Goal: Share content: Share content

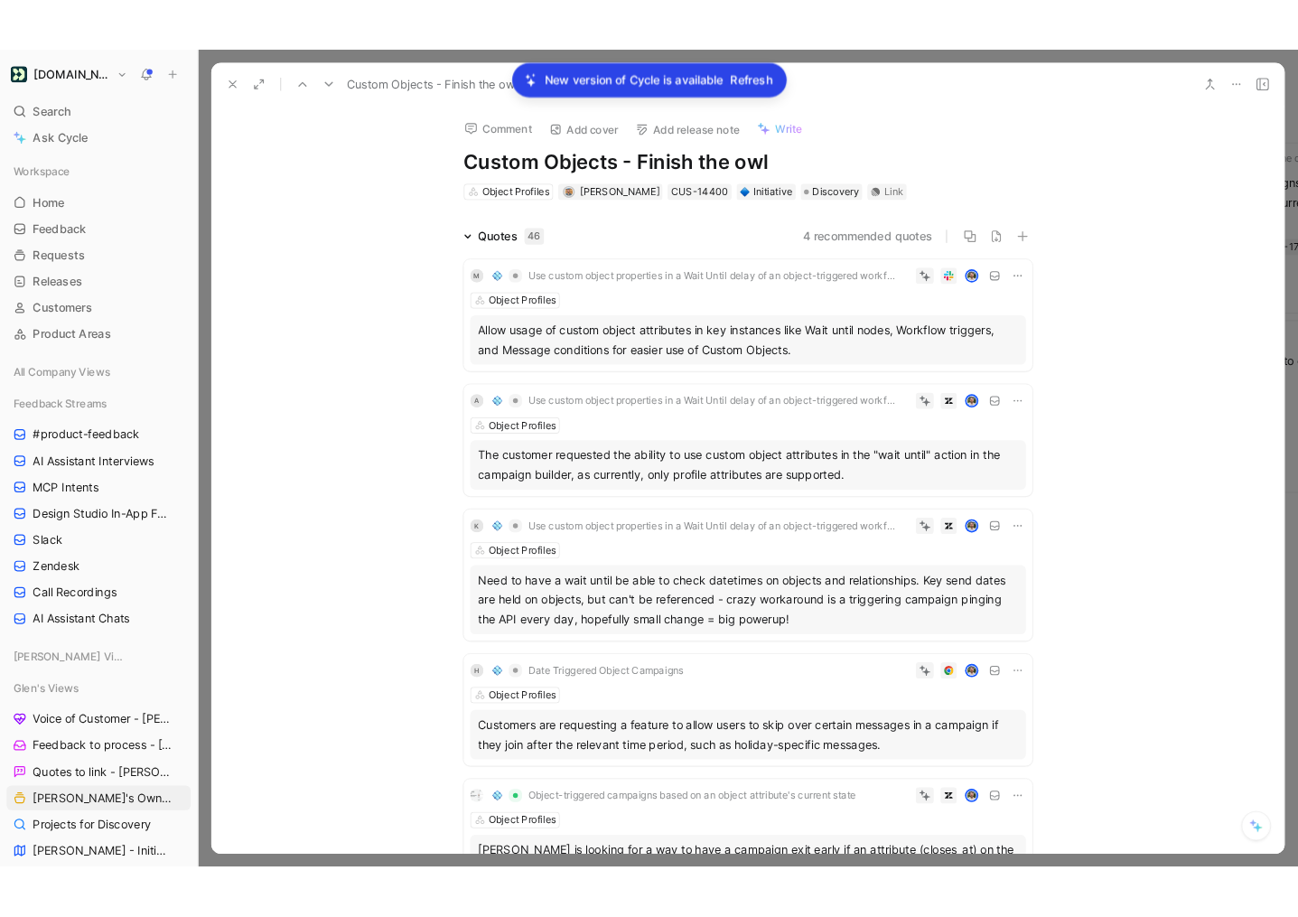
scroll to position [1386, 0]
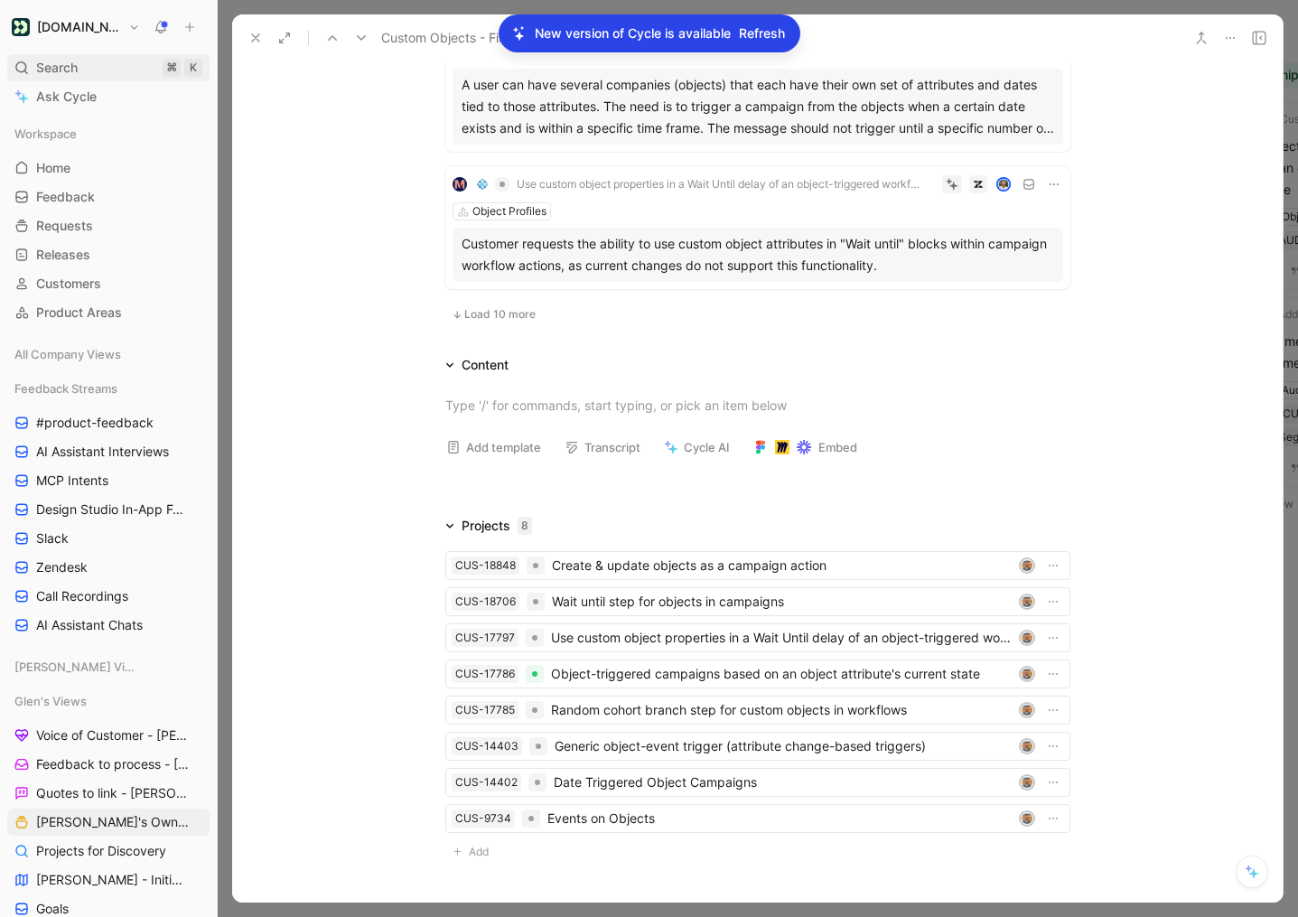
click at [59, 68] on span "Search" at bounding box center [57, 68] width 42 height 22
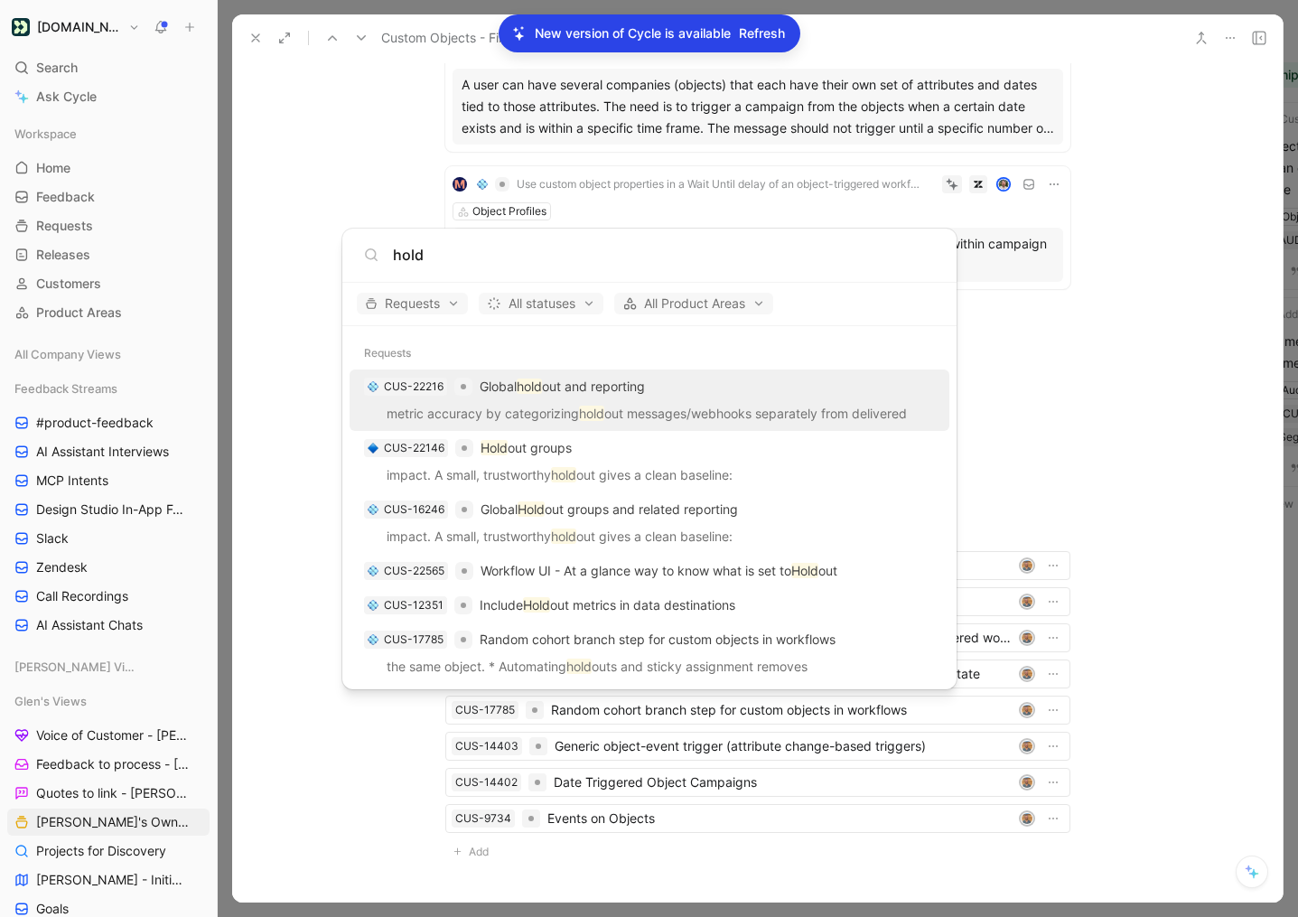
type input "hold"
drag, startPoint x: 134, startPoint y: 845, endPoint x: 135, endPoint y: 828, distance: 17.3
click at [133, 838] on body "Customer.io Search ⌘ K Ask Cycle Workspace Home G then H Feedback G then F Requ…" at bounding box center [649, 458] width 1298 height 917
click at [135, 827] on span "[PERSON_NAME]'s Owned Projects" at bounding box center [110, 822] width 148 height 18
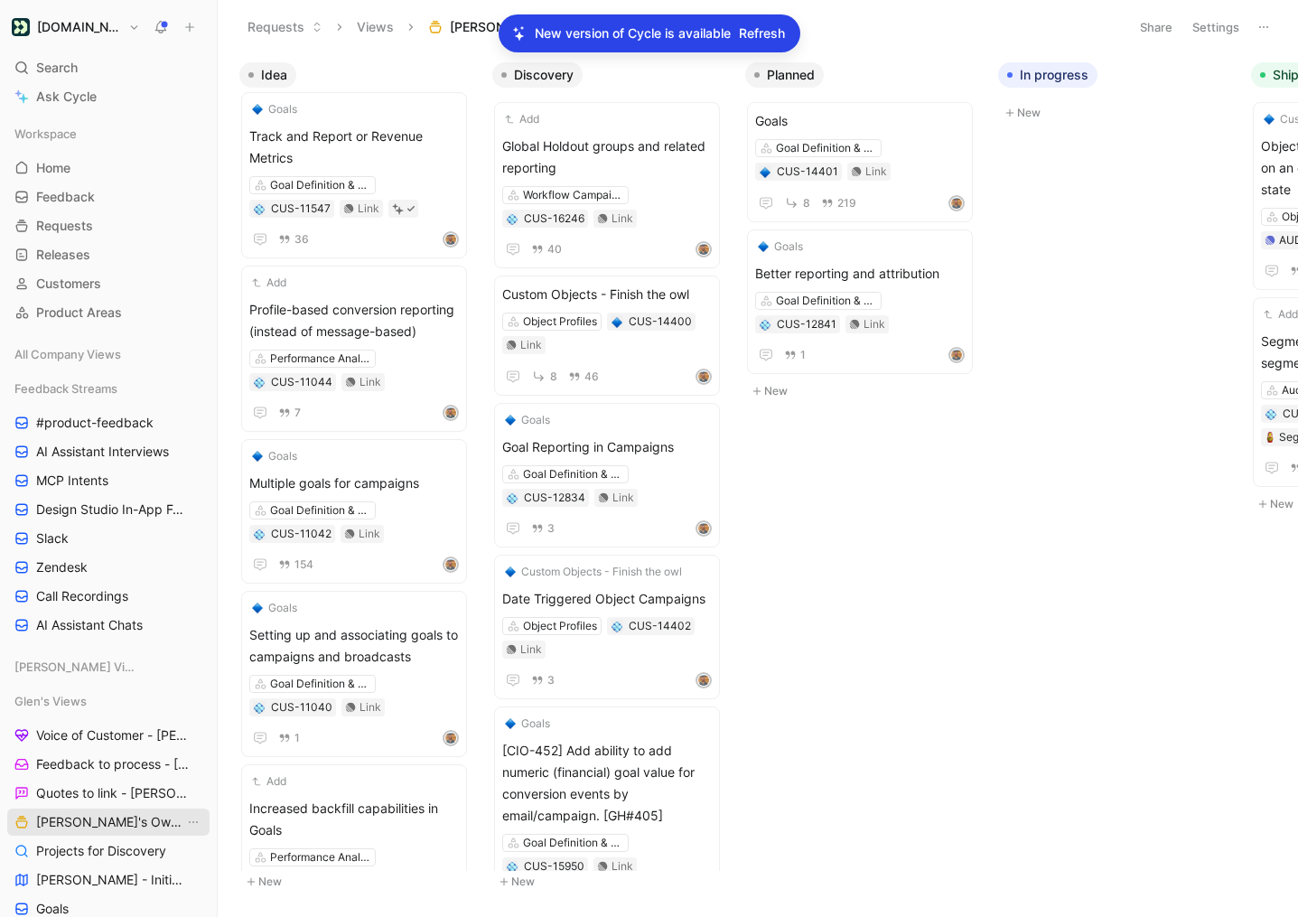
click at [142, 824] on span "[PERSON_NAME]'s Owned Projects" at bounding box center [110, 822] width 148 height 18
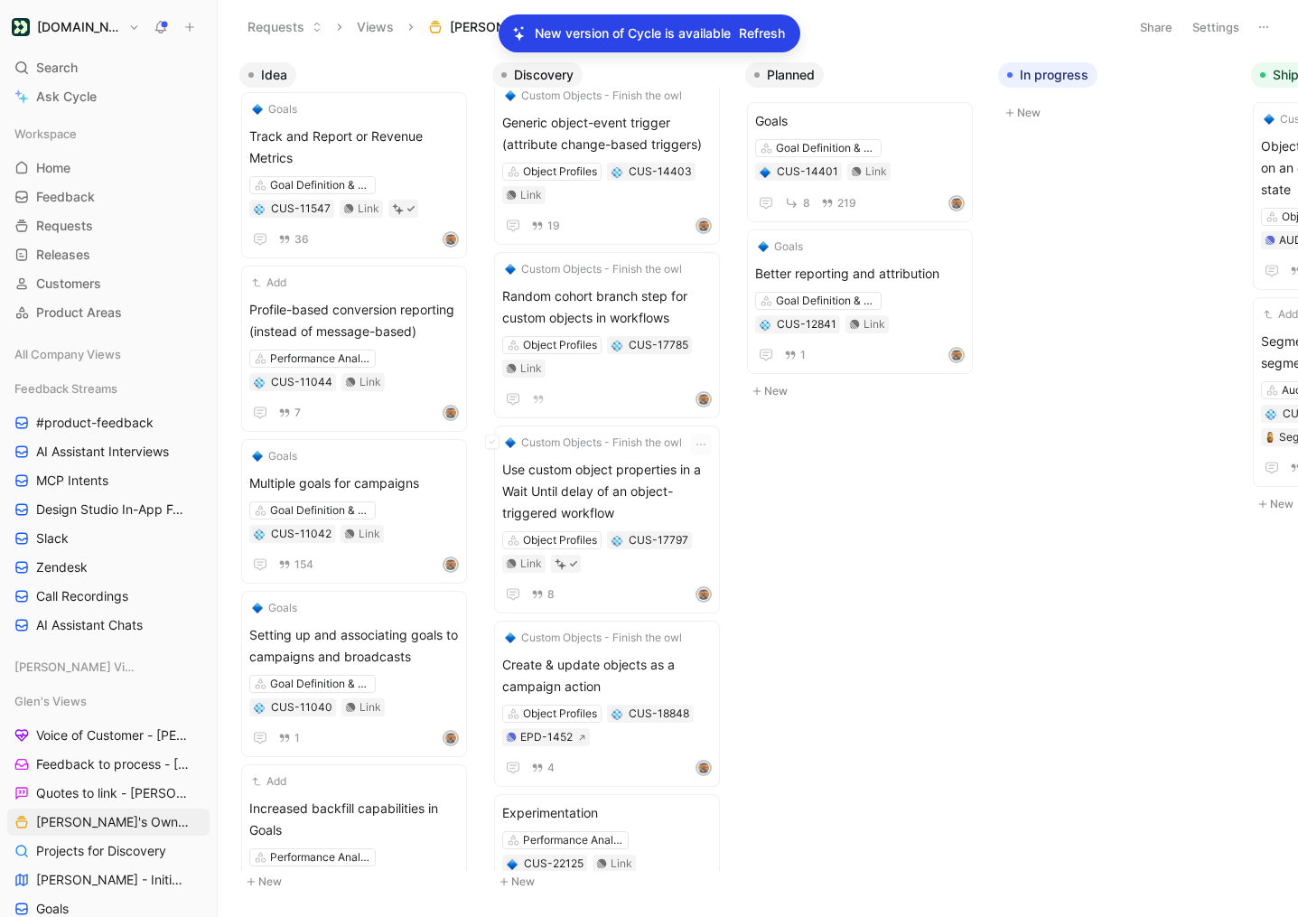
scroll to position [1022, 0]
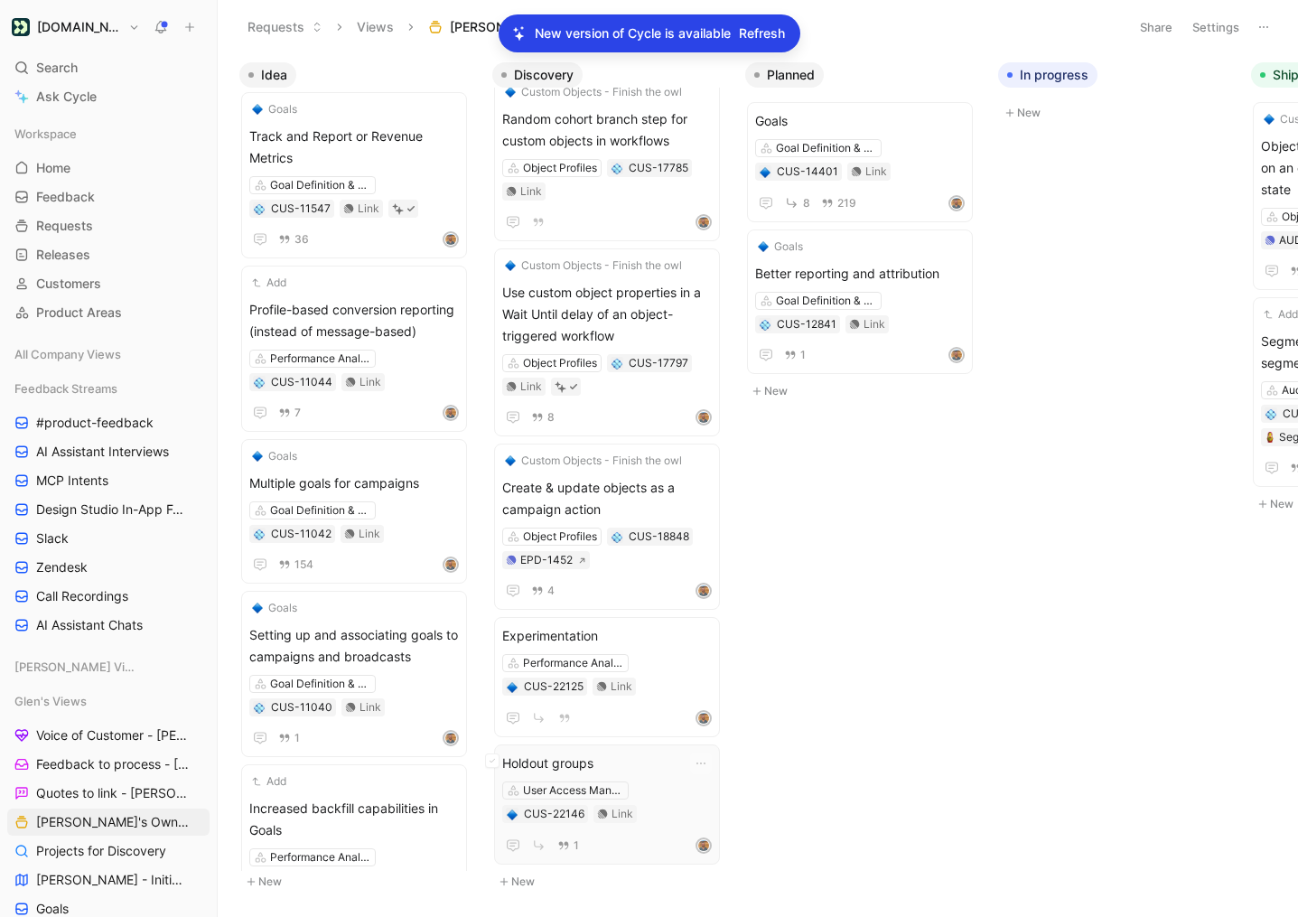
click at [570, 754] on span "Holdout groups" at bounding box center [607, 763] width 210 height 22
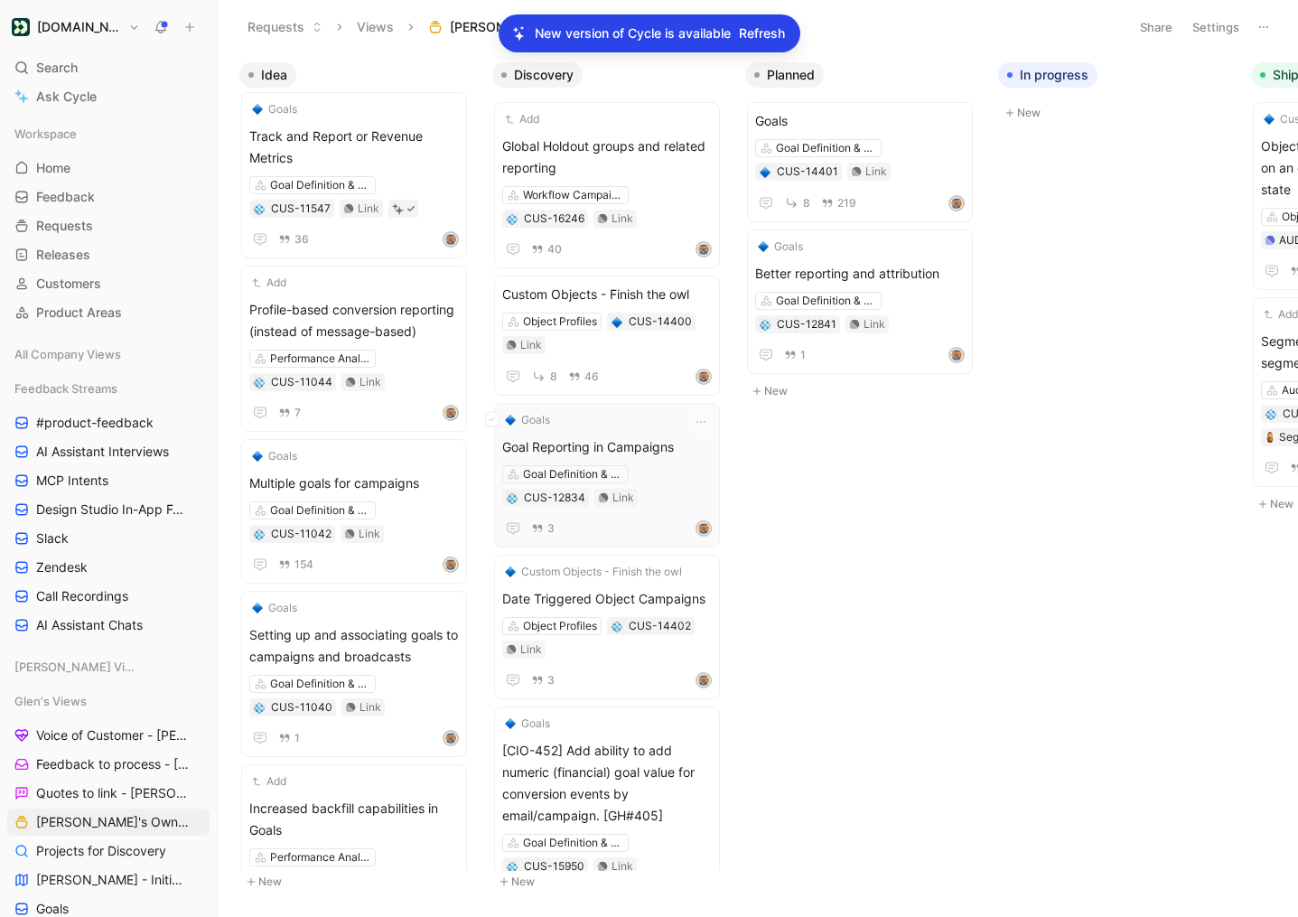
scroll to position [0, 1]
click at [607, 162] on span "Global Holdout groups and related reporting" at bounding box center [606, 156] width 210 height 43
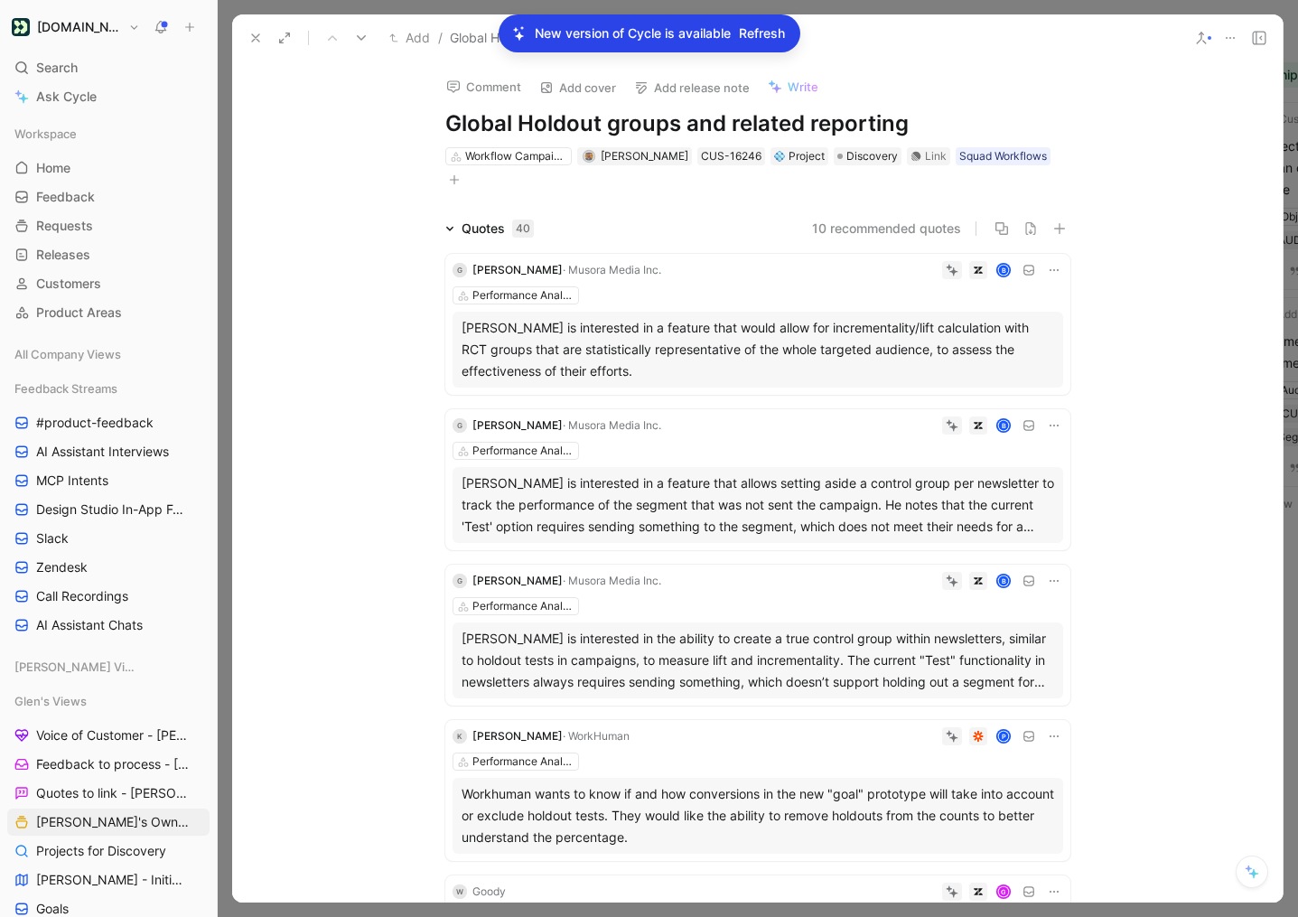
click at [769, 29] on span "Refresh" at bounding box center [762, 34] width 46 height 22
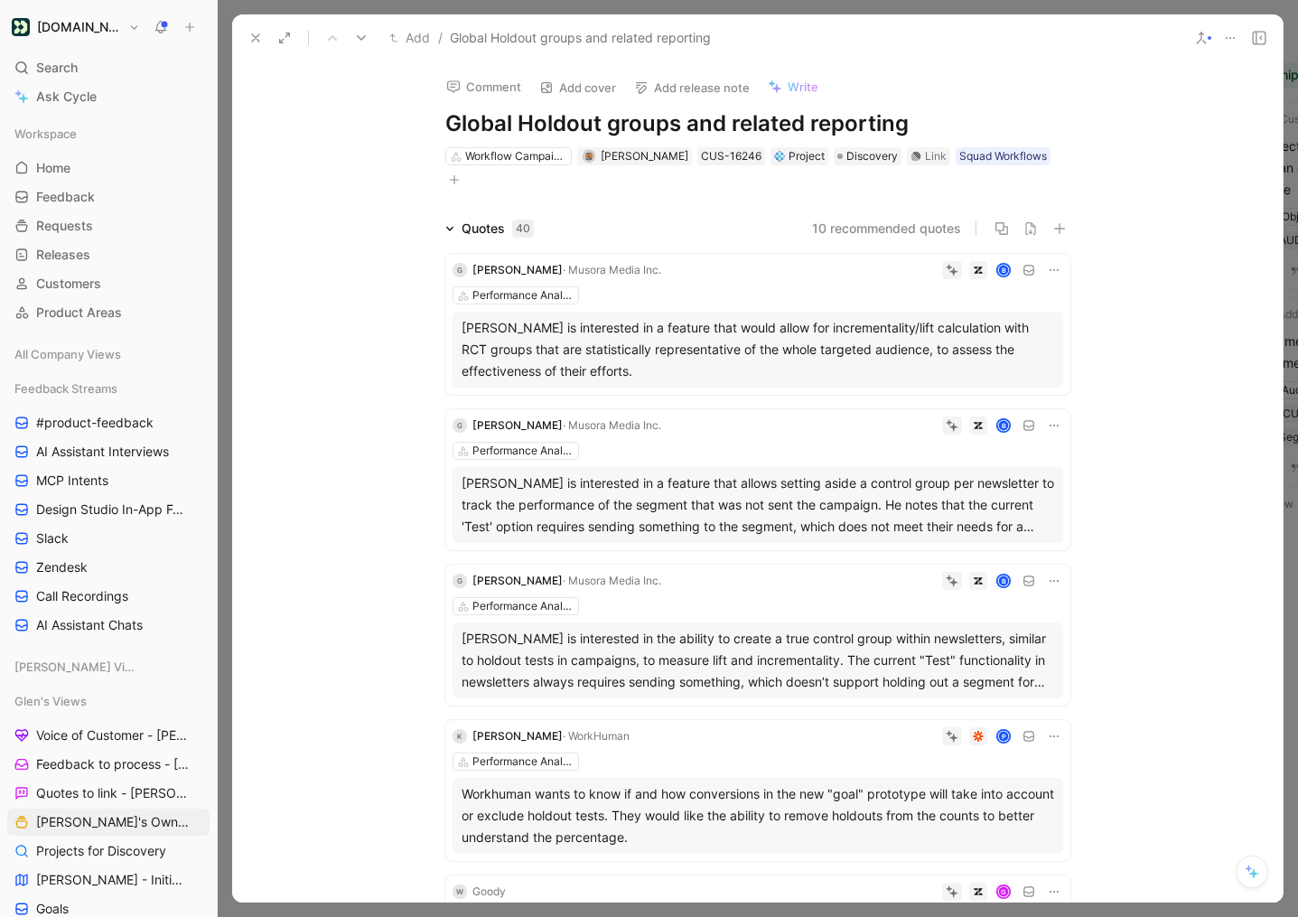
click at [1228, 37] on icon at bounding box center [1230, 38] width 14 height 14
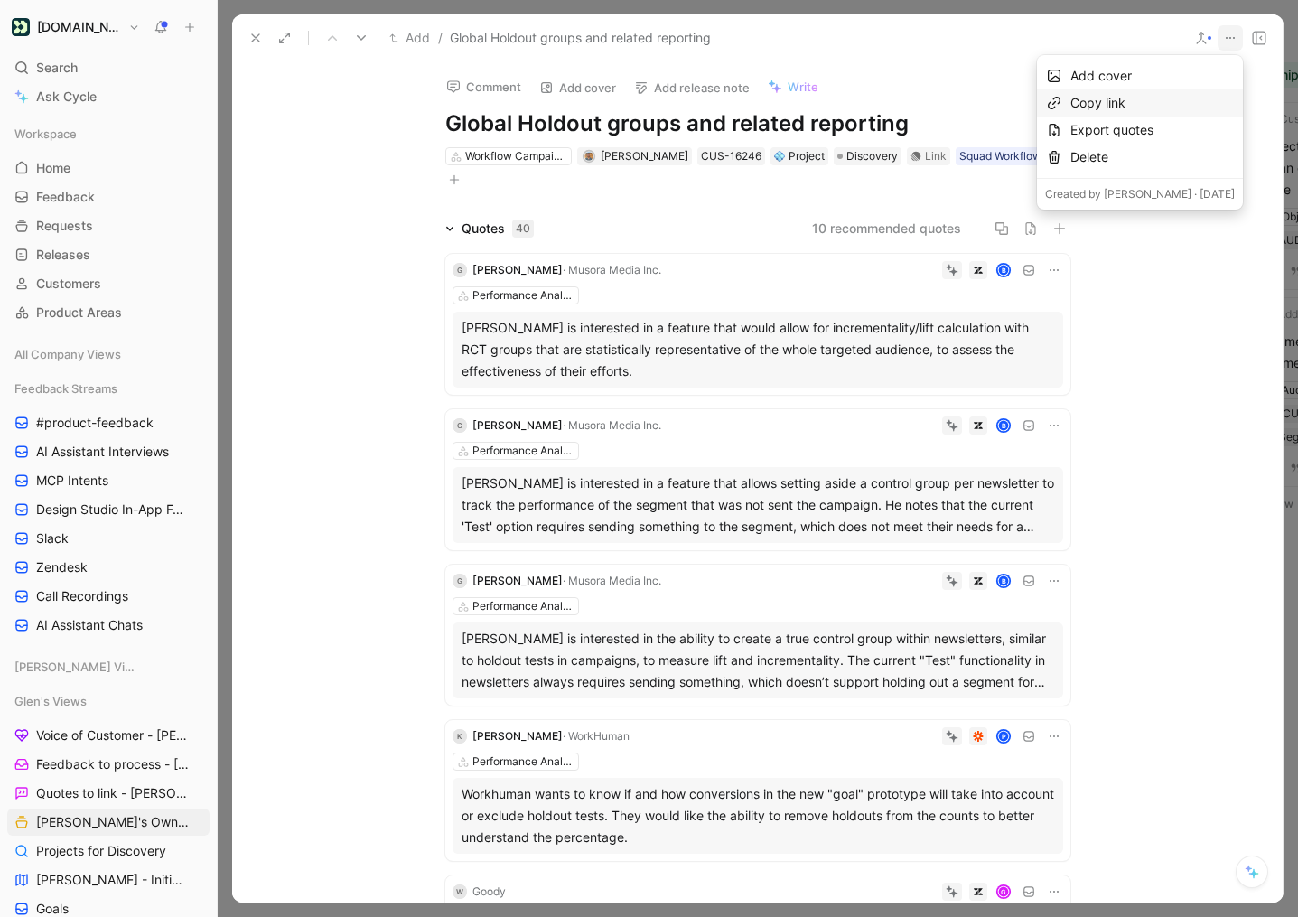
click at [1136, 99] on div "Copy link" at bounding box center [1152, 103] width 164 height 22
